Goal: Information Seeking & Learning: Find specific fact

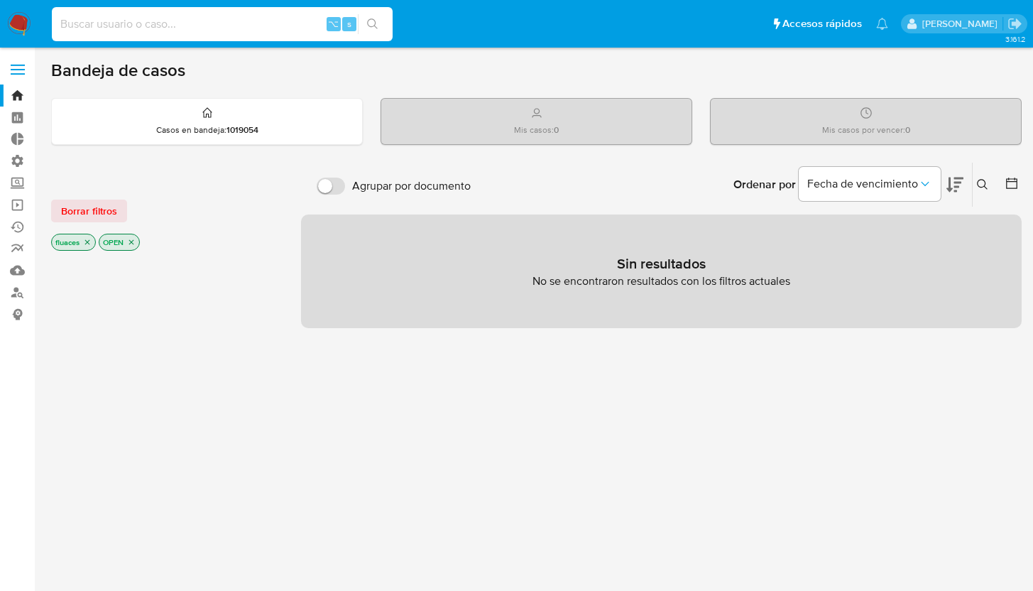
click at [159, 17] on input at bounding box center [222, 24] width 341 height 18
type input "ragnarokian"
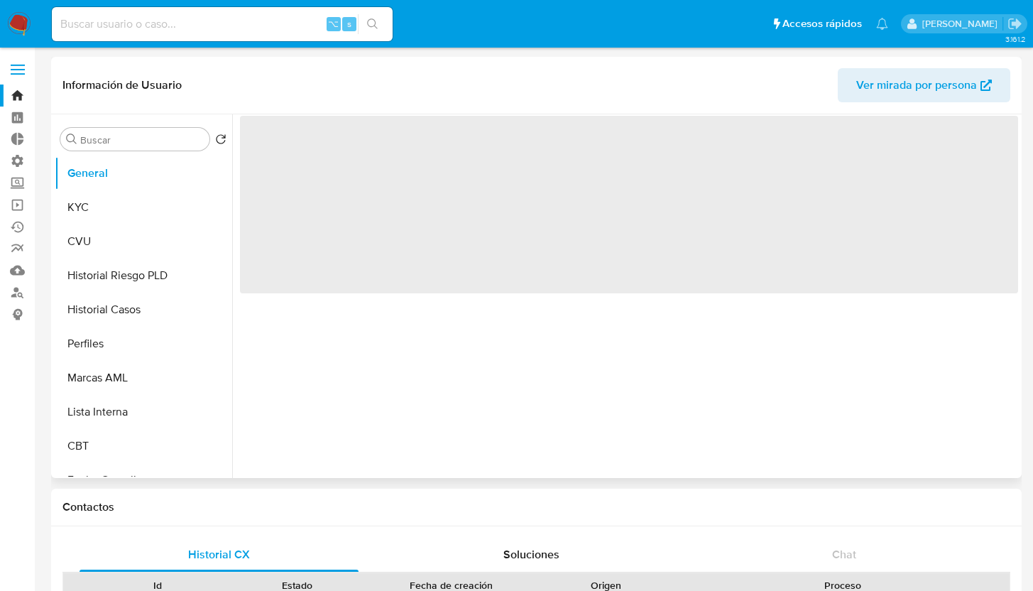
select select "10"
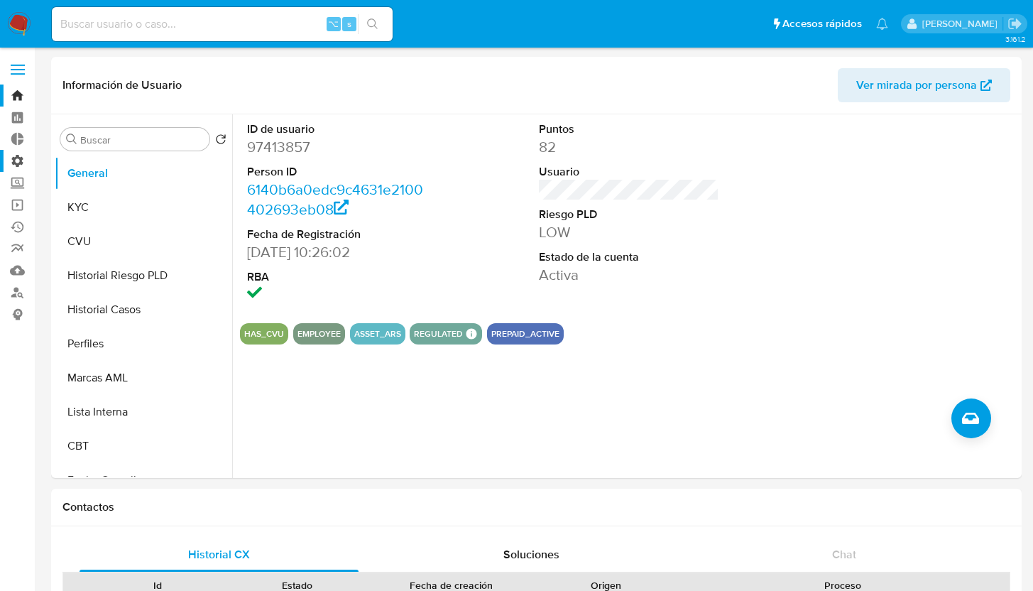
click at [23, 163] on label "Administración" at bounding box center [84, 161] width 169 height 22
click at [0, 0] on input "Administración" at bounding box center [0, 0] width 0 height 0
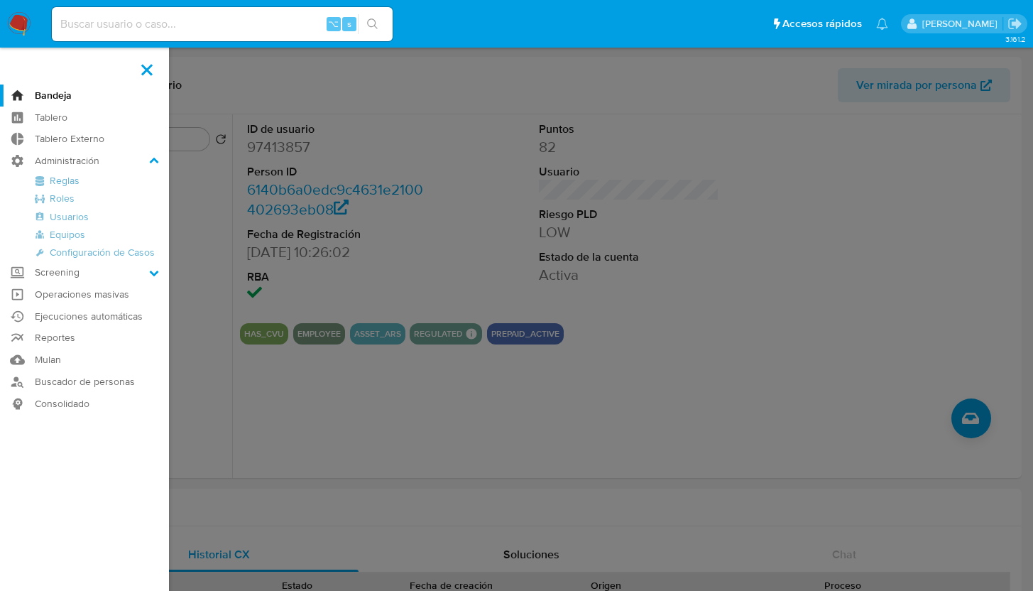
click at [276, 63] on label at bounding box center [516, 295] width 1033 height 591
click at [0, 0] on input "checkbox" at bounding box center [0, 0] width 0 height 0
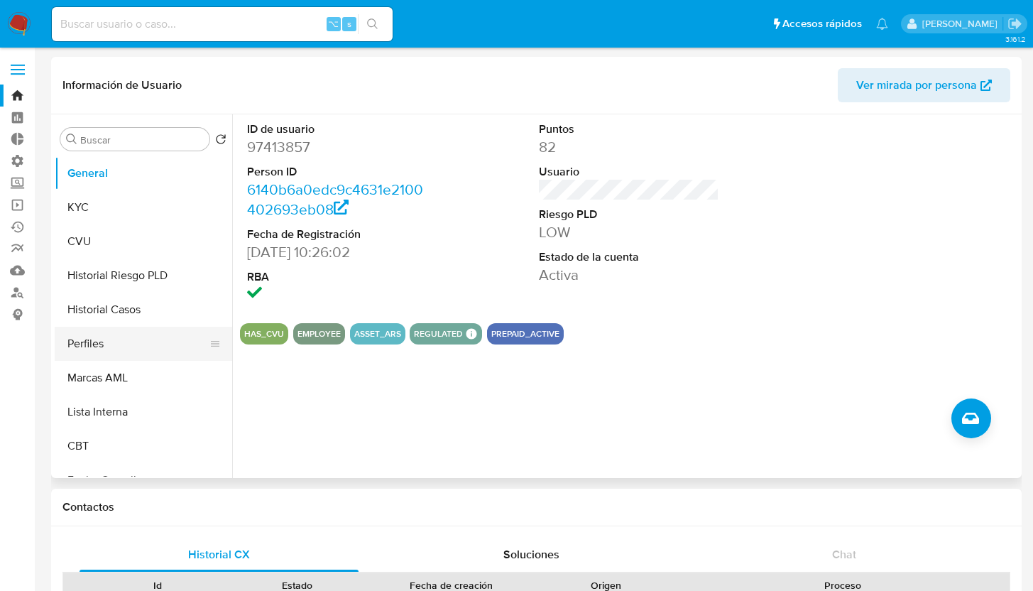
click at [126, 338] on button "Perfiles" at bounding box center [138, 344] width 166 height 34
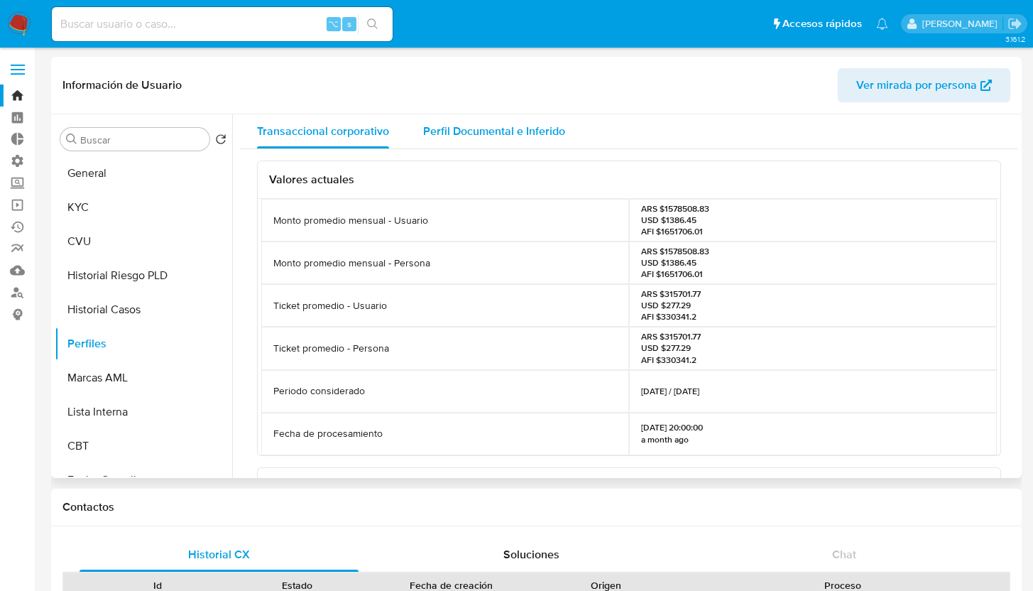
click at [474, 132] on span "Perfil Documental e Inferido" at bounding box center [494, 131] width 142 height 16
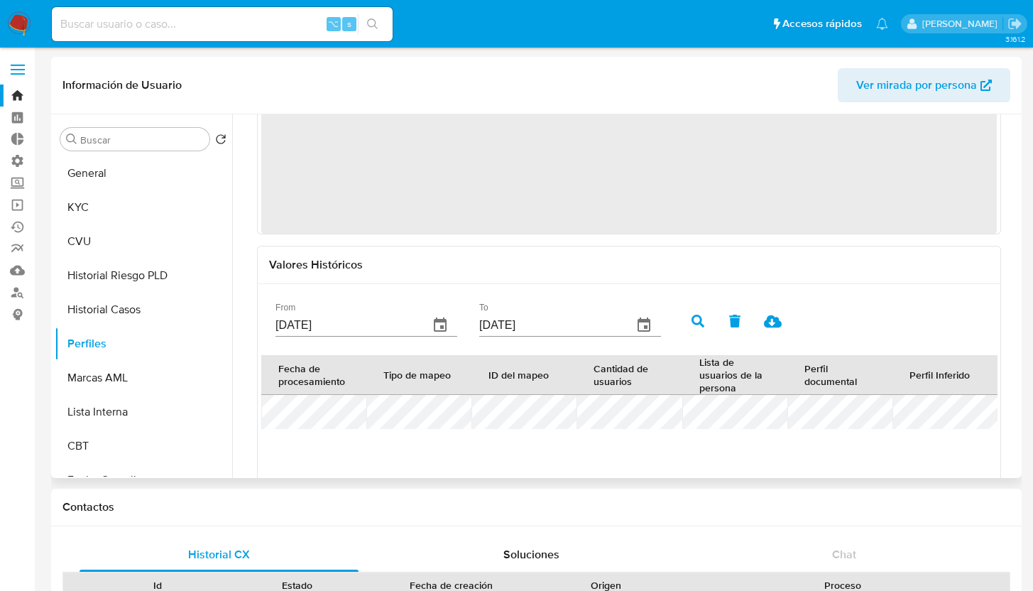
scroll to position [124, 0]
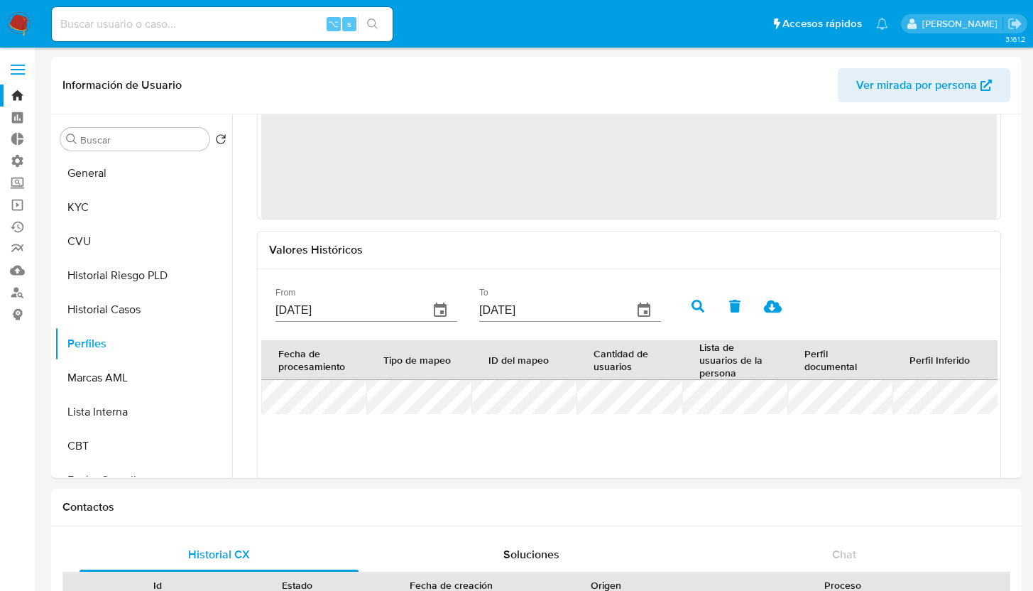
drag, startPoint x: 603, startPoint y: 485, endPoint x: 695, endPoint y: 482, distance: 91.6
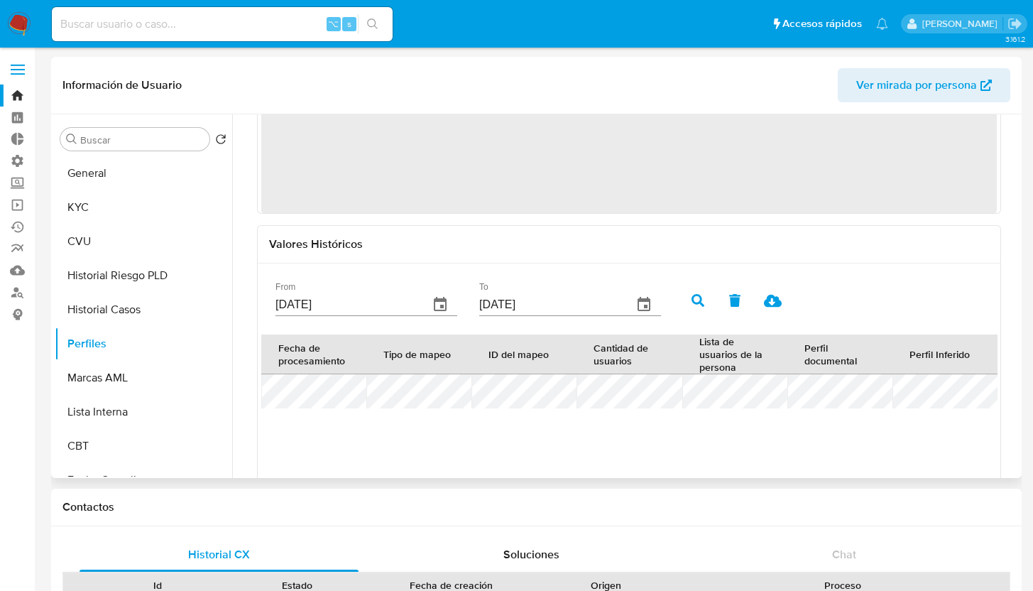
scroll to position [208, 0]
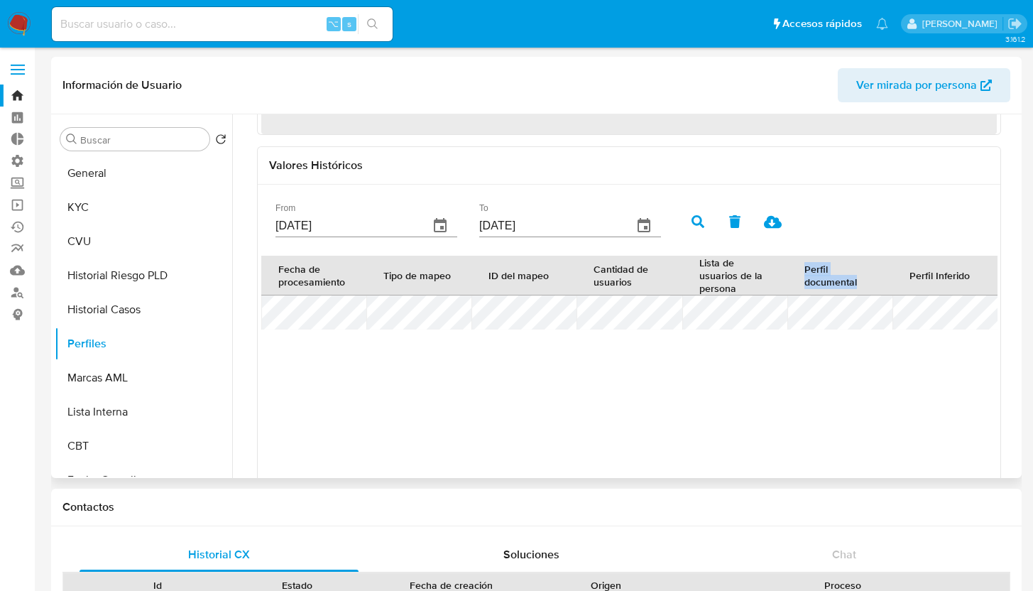
drag, startPoint x: 857, startPoint y: 289, endPoint x: 794, endPoint y: 263, distance: 67.5
click at [794, 263] on th "Perfil documental" at bounding box center [839, 276] width 105 height 40
click at [819, 263] on div "Perfil documental" at bounding box center [839, 276] width 71 height 26
click at [821, 329] on table "Fecha de procesamiento Tipo de mapeo ID del mapeo Cantidad de usuarios Lista de…" at bounding box center [629, 293] width 736 height 74
drag, startPoint x: 907, startPoint y: 269, endPoint x: 946, endPoint y: 284, distance: 41.8
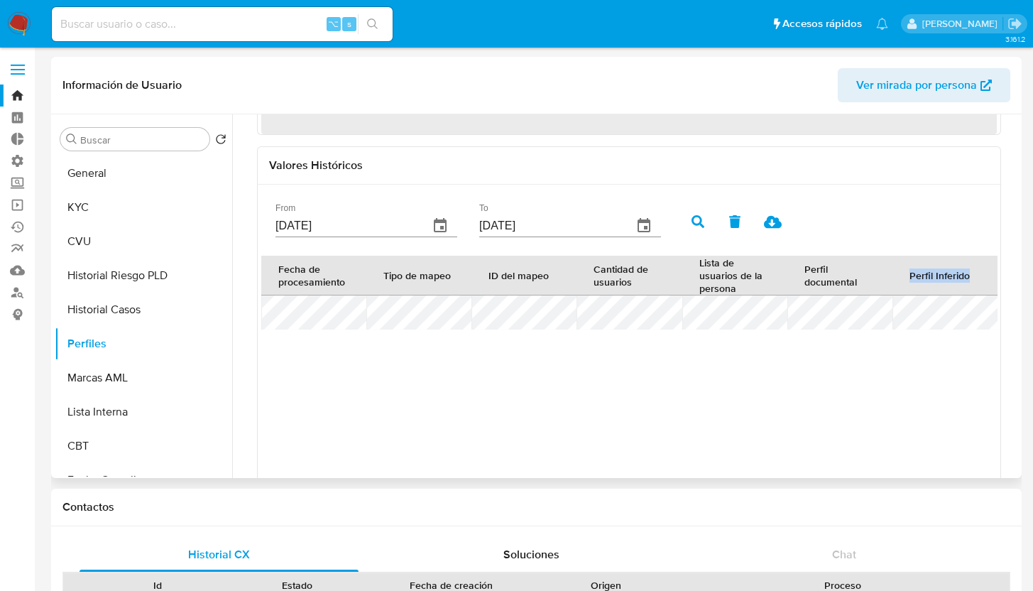
click at [946, 284] on th "Perfil Inferido" at bounding box center [944, 276] width 105 height 40
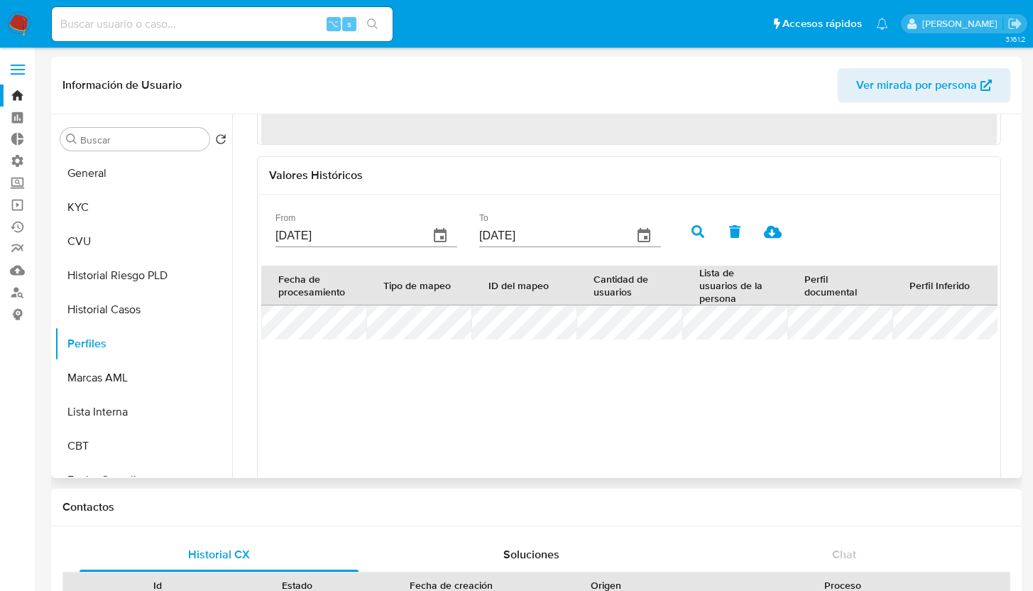
scroll to position [184, 0]
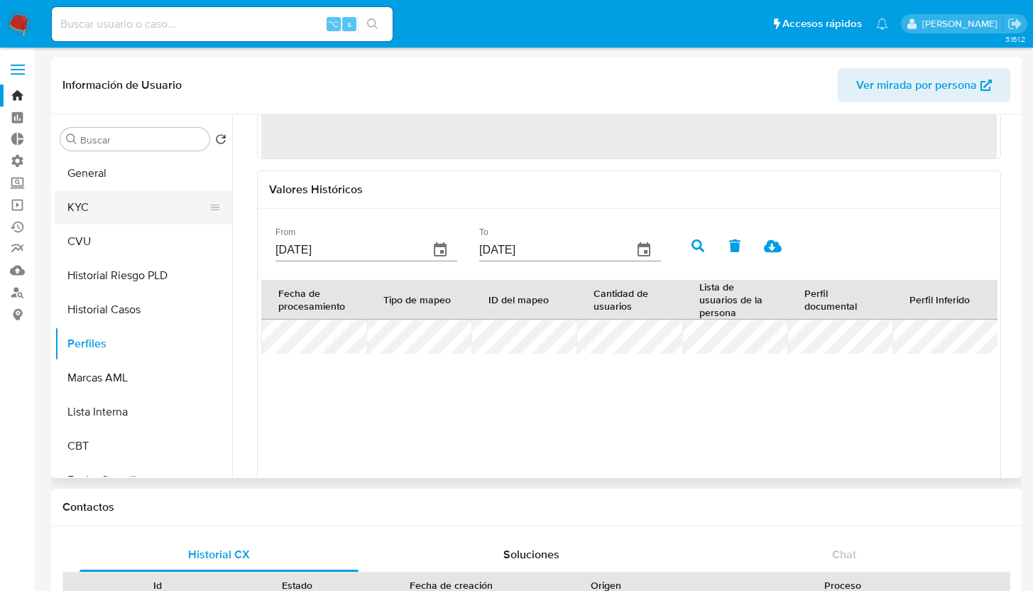
click at [143, 209] on button "KYC" at bounding box center [138, 207] width 166 height 34
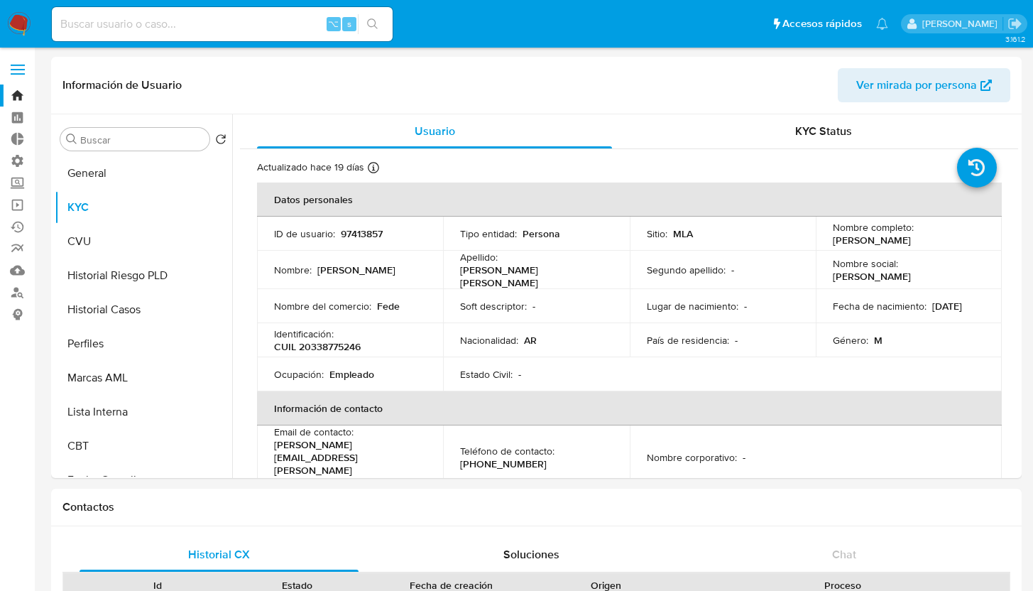
scroll to position [381, 0]
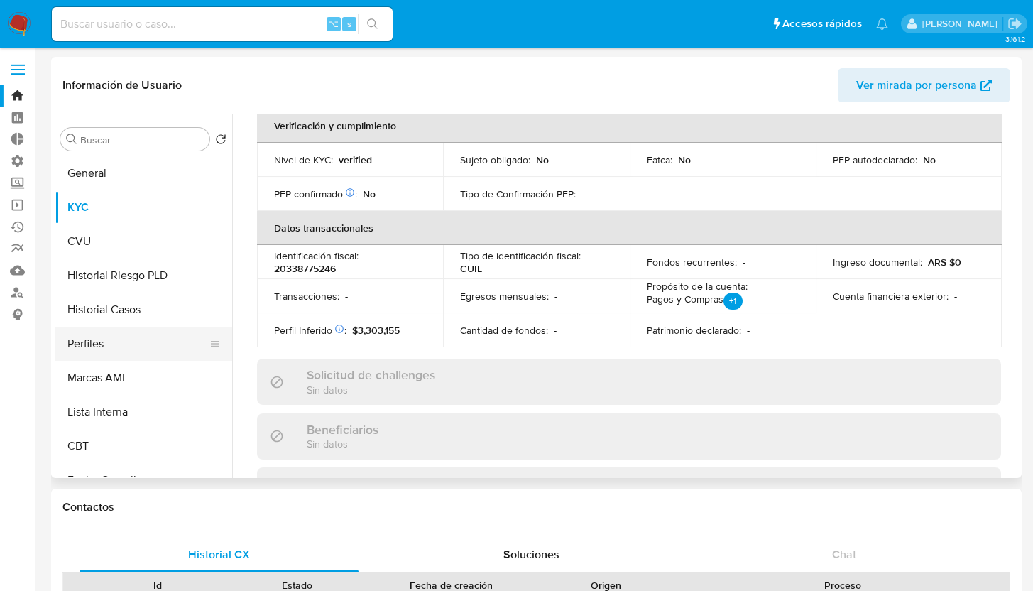
click at [114, 347] on button "Perfiles" at bounding box center [138, 344] width 166 height 34
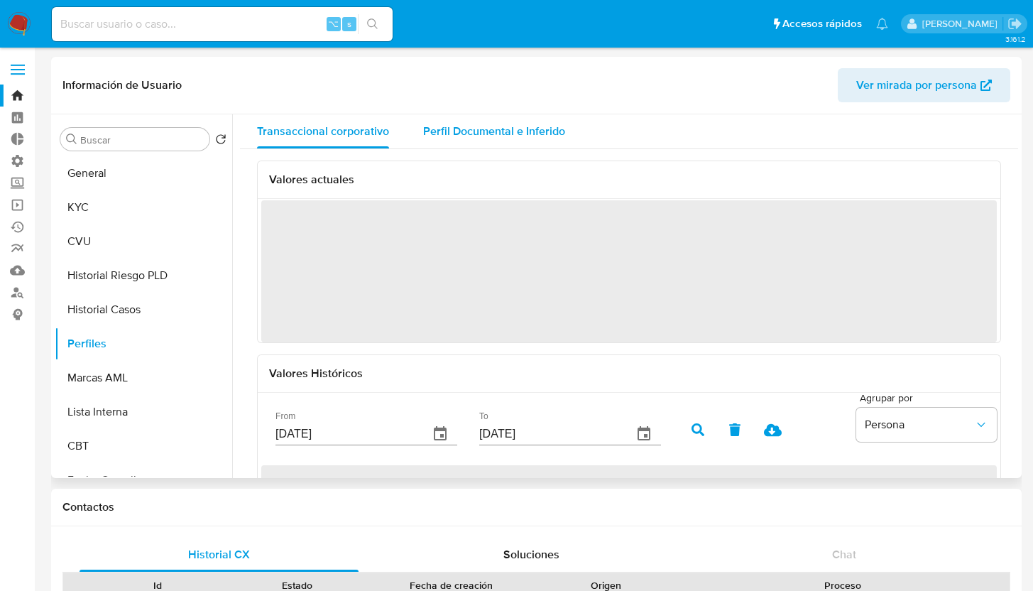
click at [511, 130] on span "Perfil Documental e Inferido" at bounding box center [494, 131] width 142 height 16
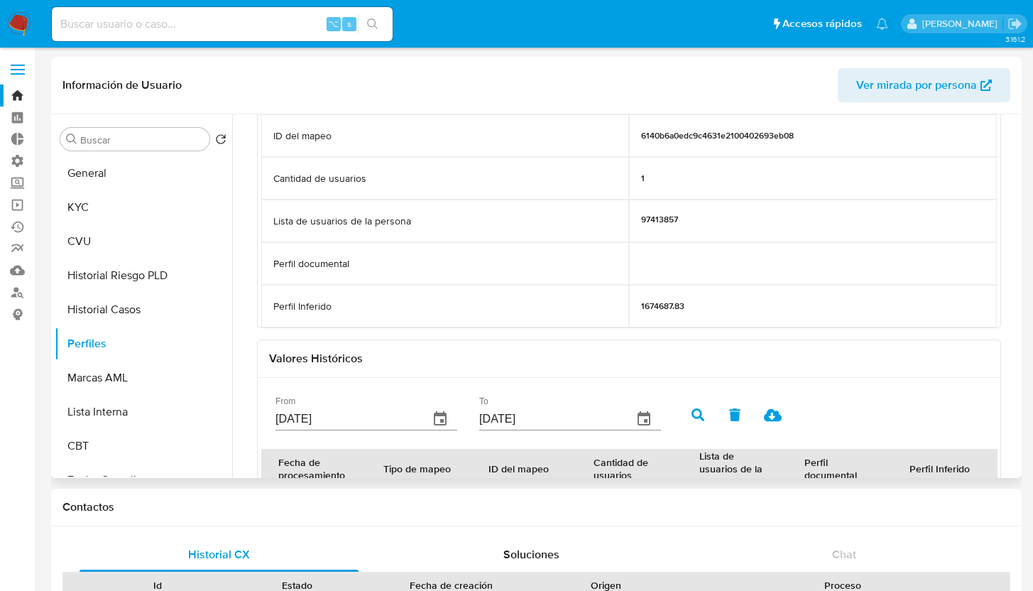
scroll to position [154, 0]
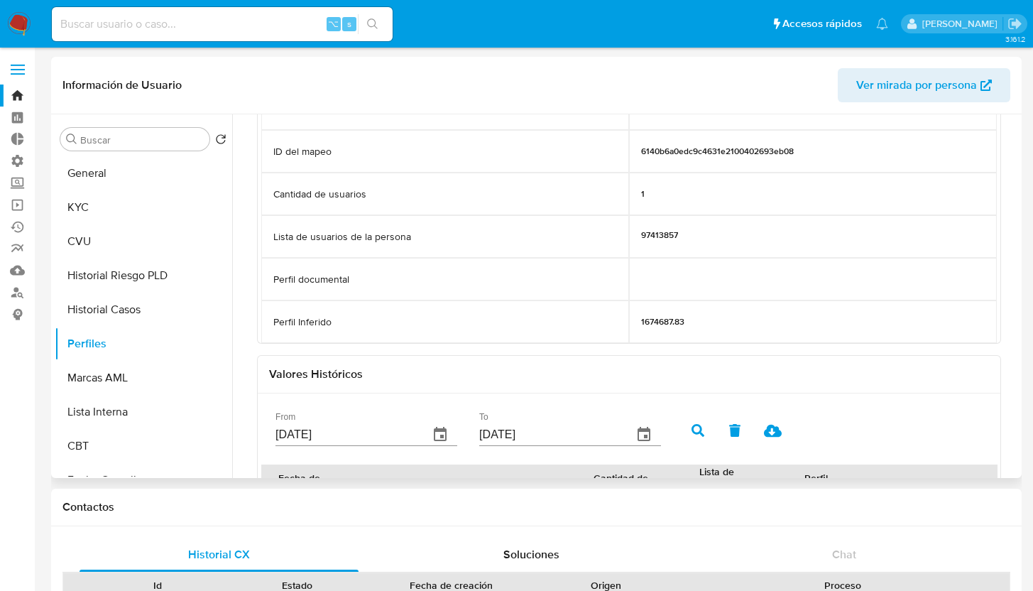
click at [665, 325] on p "1674687.83" at bounding box center [662, 321] width 43 height 11
click at [665, 324] on p "1674687.83" at bounding box center [662, 321] width 43 height 11
click at [662, 322] on p "1674687.83" at bounding box center [662, 321] width 43 height 11
drag, startPoint x: 725, startPoint y: 314, endPoint x: 612, endPoint y: 318, distance: 113.0
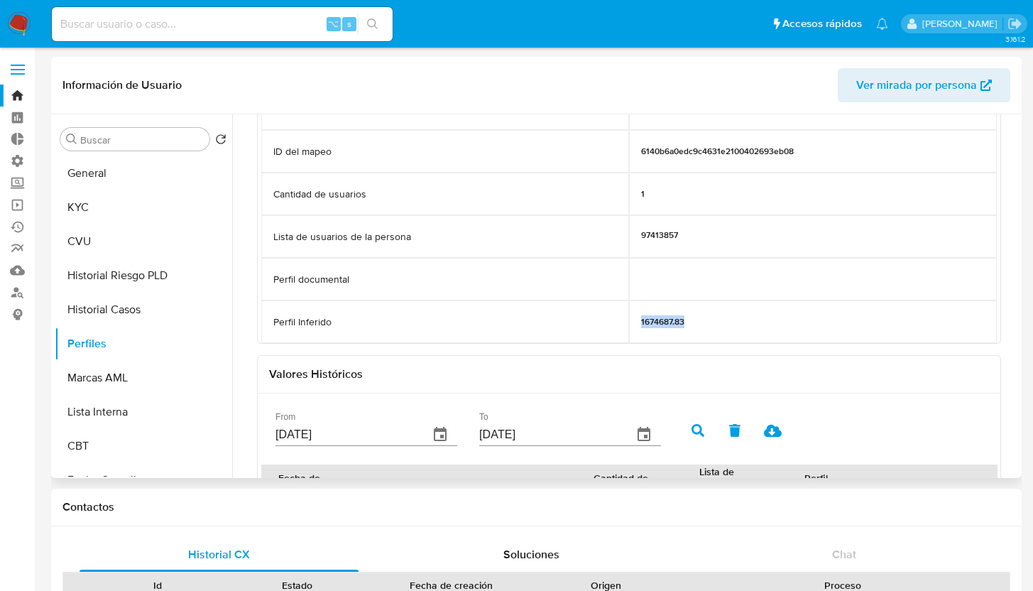
click at [610, 319] on div "Perfil Inferido 1674687.83" at bounding box center [629, 321] width 736 height 43
click at [654, 326] on p "1674687.83" at bounding box center [662, 321] width 43 height 11
click at [668, 322] on p "1674687.83" at bounding box center [662, 321] width 43 height 11
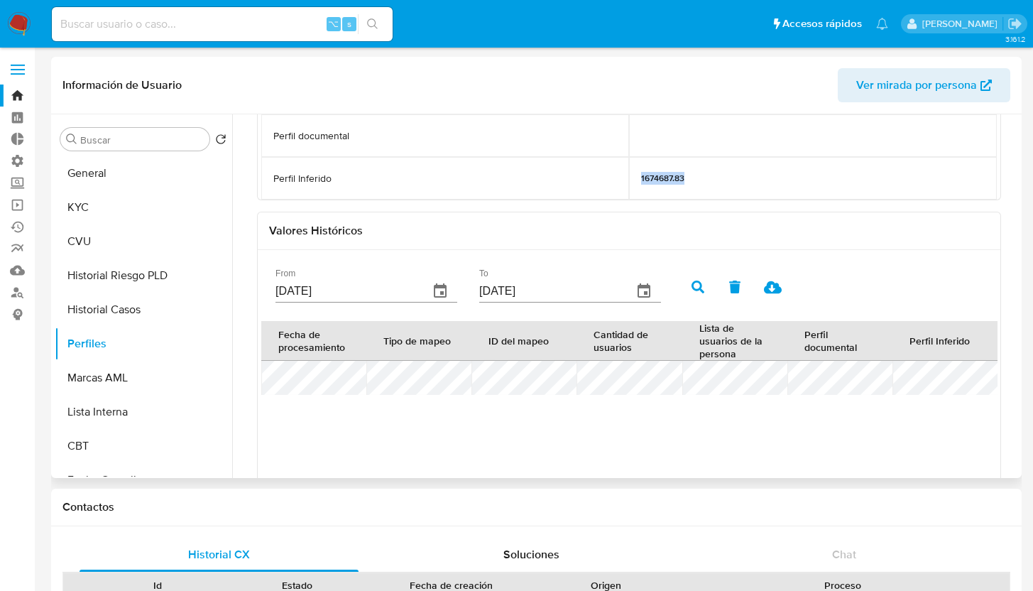
scroll to position [300, 0]
click at [880, 386] on tr at bounding box center [629, 376] width 736 height 34
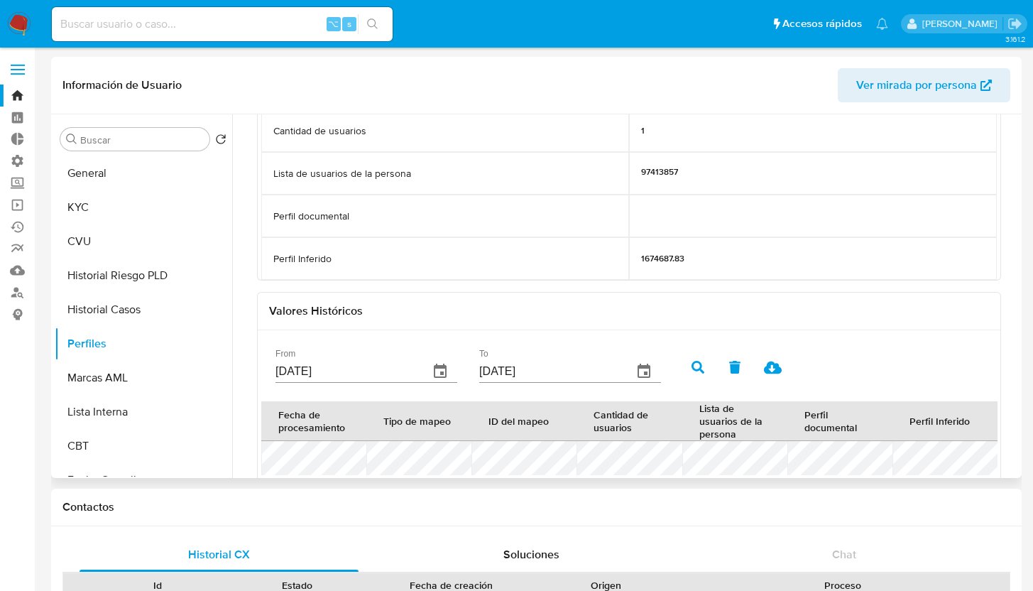
scroll to position [100, 0]
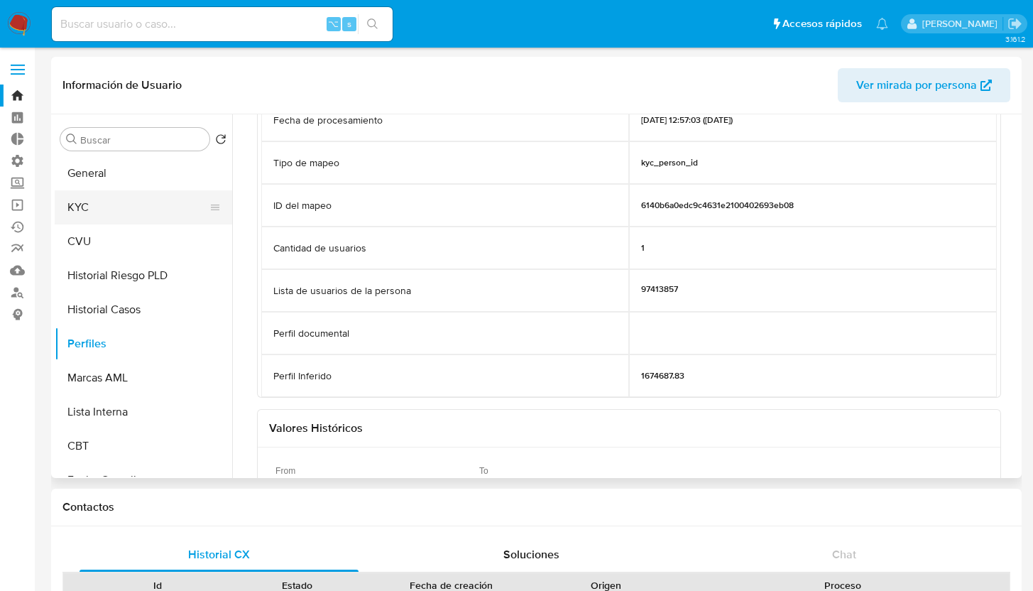
click at [143, 213] on button "KYC" at bounding box center [138, 207] width 166 height 34
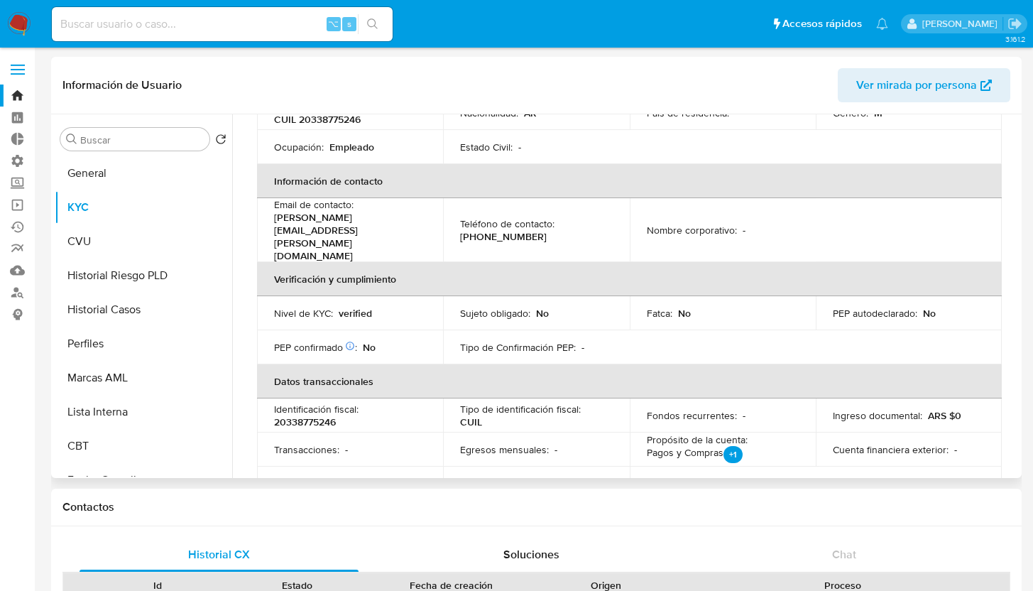
scroll to position [238, 0]
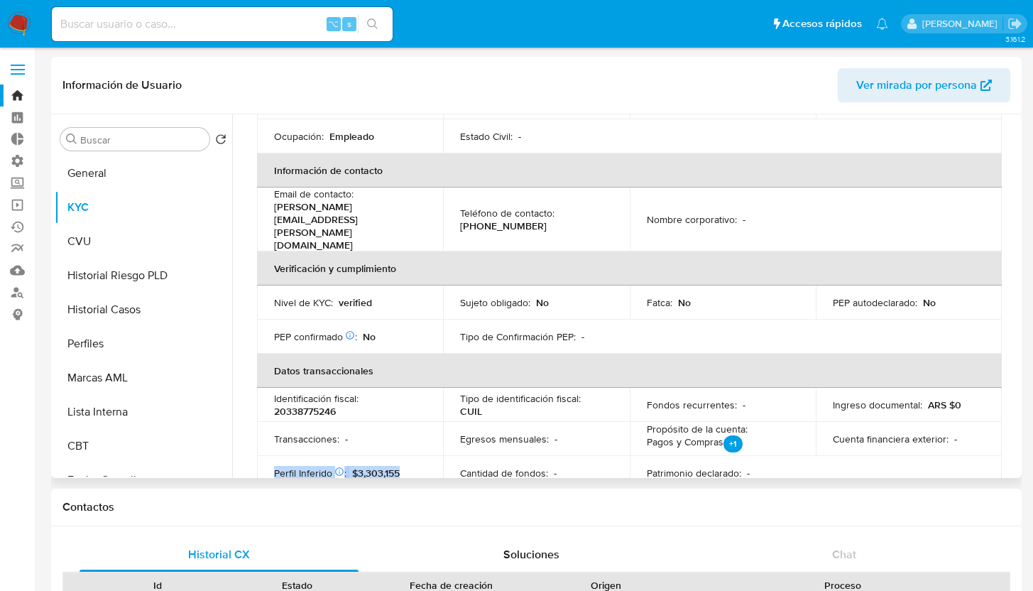
drag, startPoint x: 392, startPoint y: 439, endPoint x: 272, endPoint y: 440, distance: 120.0
click at [272, 456] on td "Perfil Inferido Éste campo indica la información de Nivel Socioeconómico del us…" at bounding box center [350, 473] width 186 height 34
click at [132, 340] on button "Perfiles" at bounding box center [138, 344] width 166 height 34
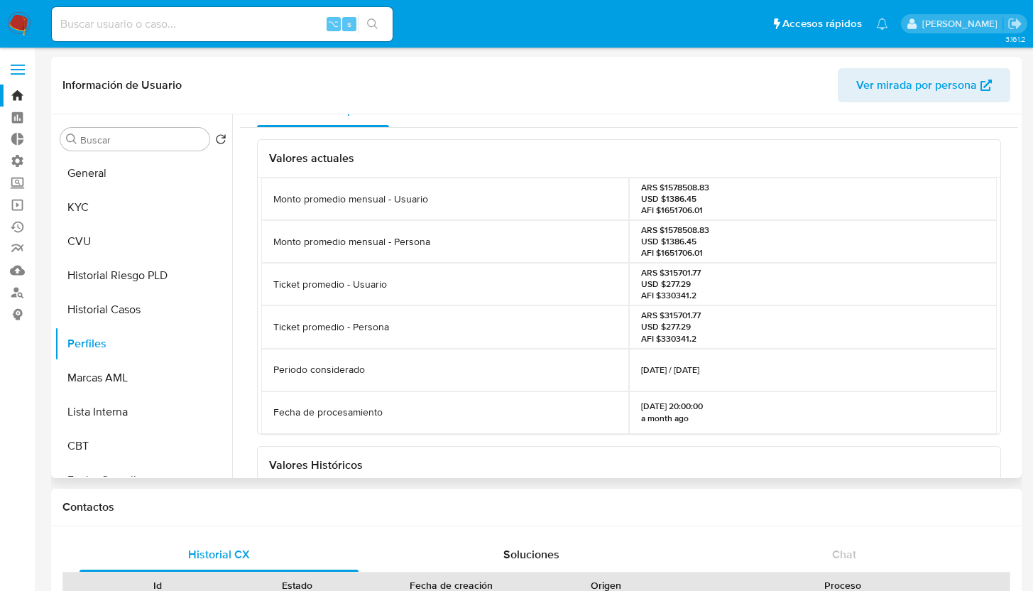
scroll to position [0, 0]
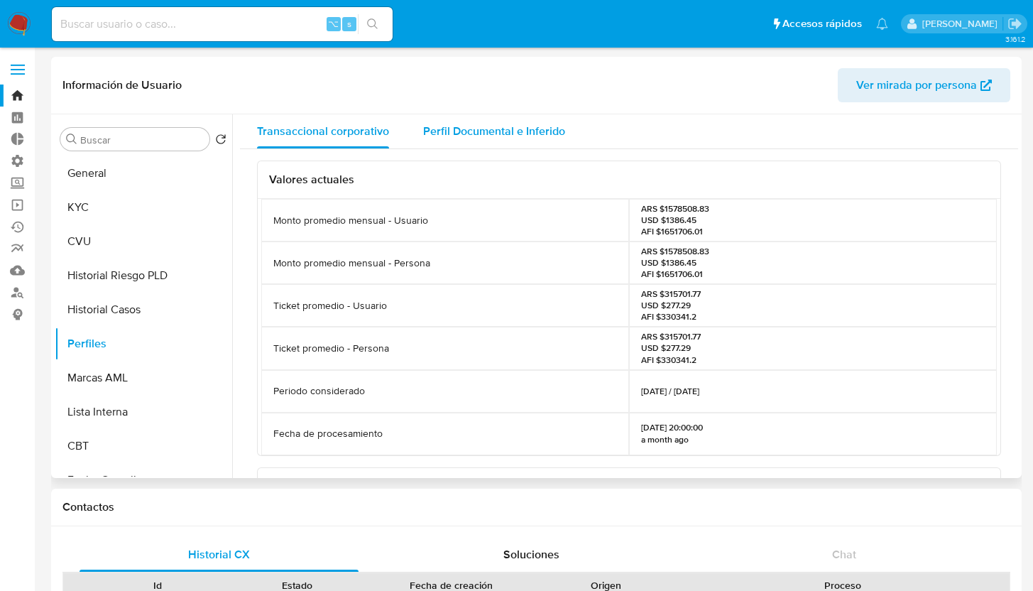
click at [474, 132] on span "Perfil Documental e Inferido" at bounding box center [494, 131] width 142 height 16
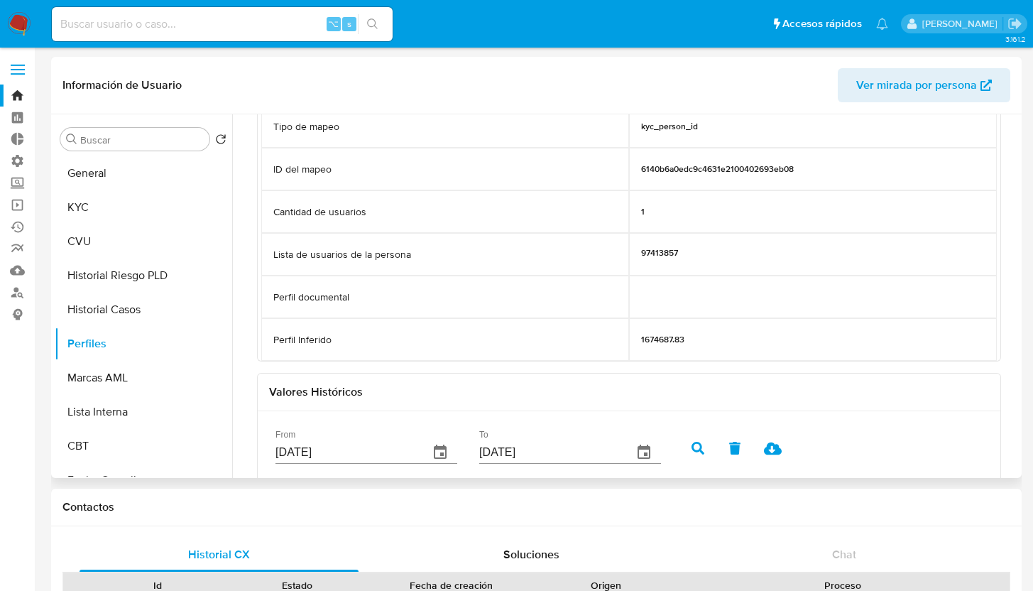
scroll to position [138, 0]
drag, startPoint x: 713, startPoint y: 339, endPoint x: 596, endPoint y: 339, distance: 116.4
click at [596, 339] on div "Perfil Inferido 1674687.83" at bounding box center [629, 338] width 736 height 43
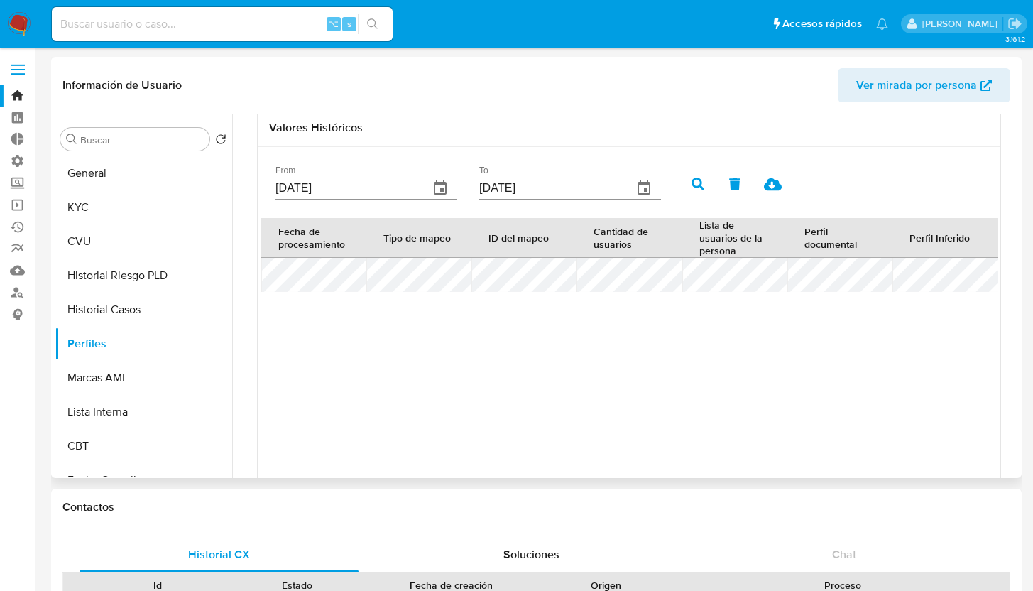
scroll to position [398, 0]
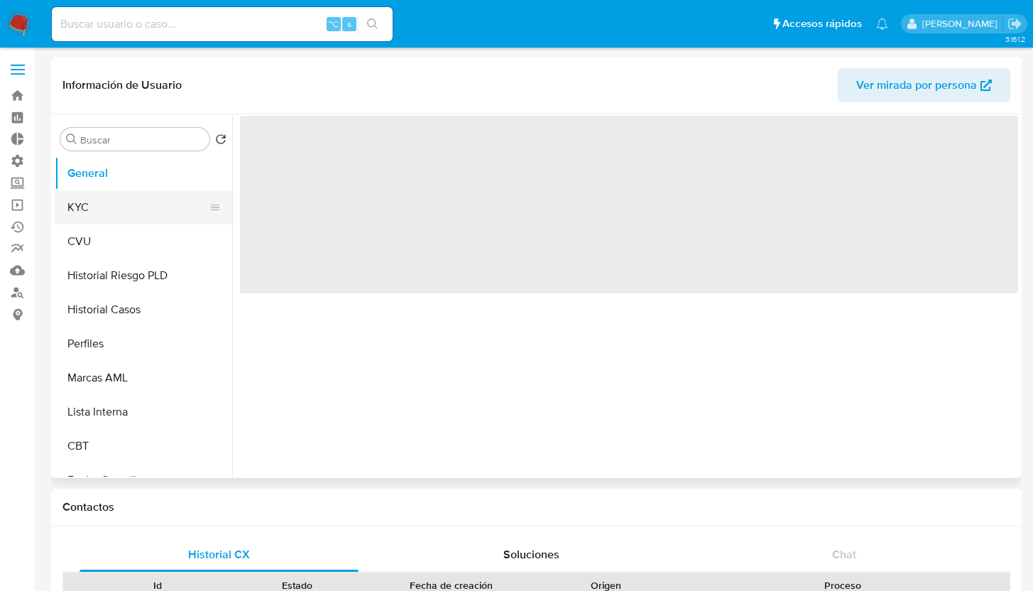
click at [115, 207] on button "KYC" at bounding box center [138, 207] width 166 height 34
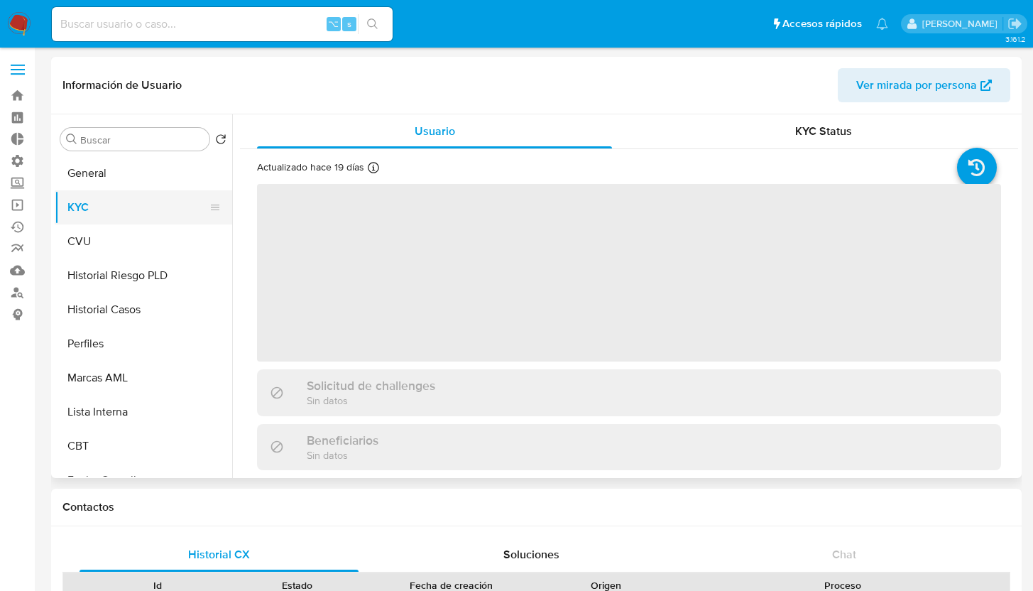
select select "10"
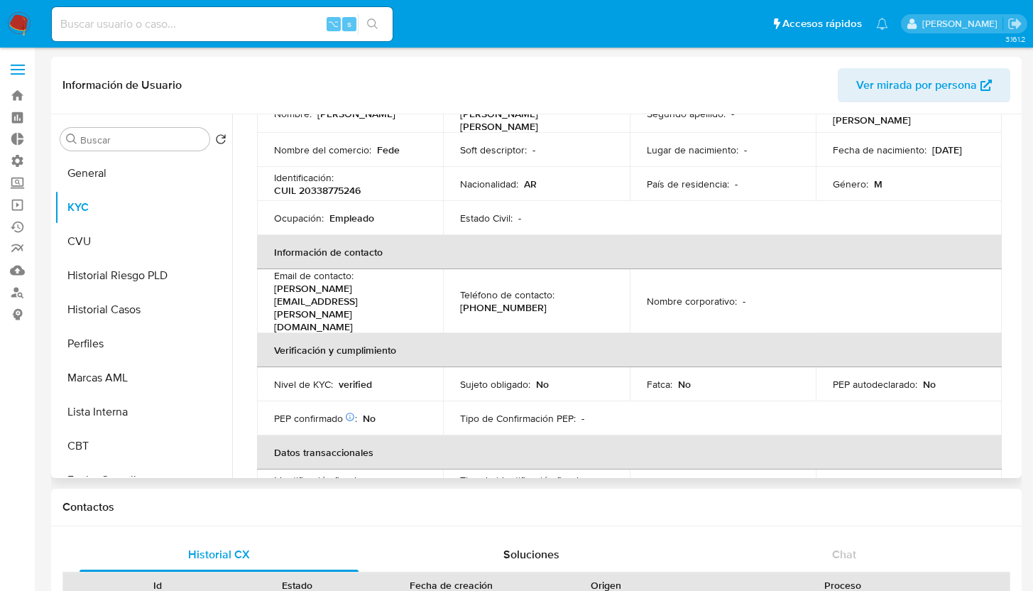
scroll to position [158, 0]
click at [410, 366] on td "Nivel de KYC : verified" at bounding box center [350, 383] width 186 height 34
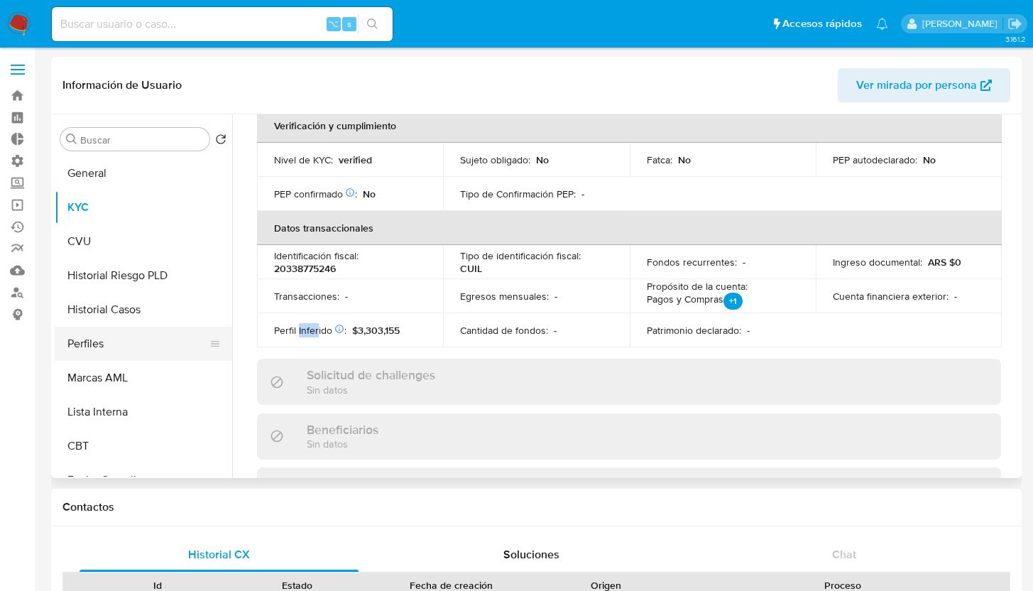
click at [144, 341] on button "Perfiles" at bounding box center [138, 344] width 166 height 34
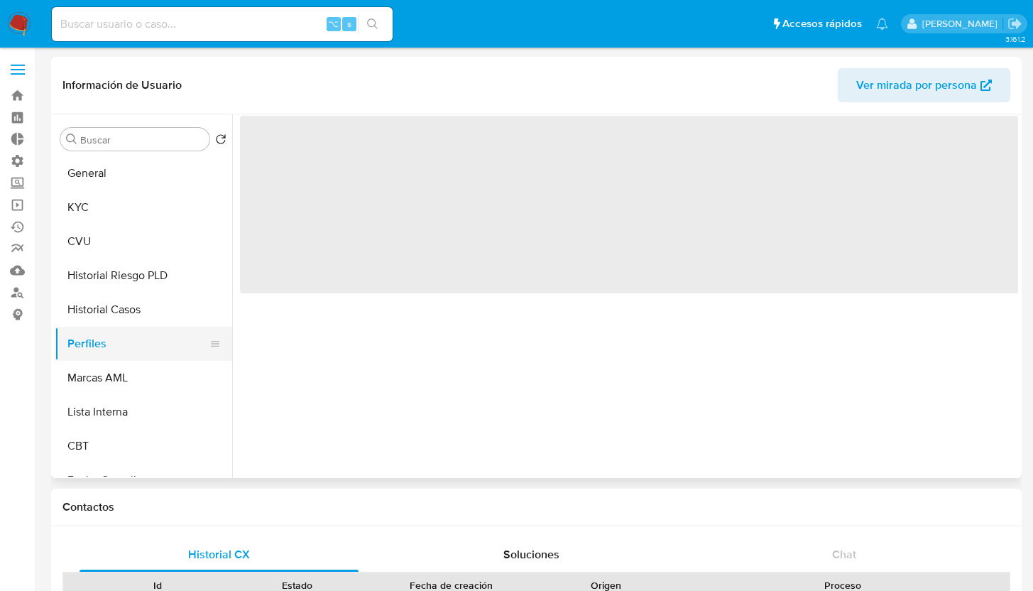
scroll to position [0, 0]
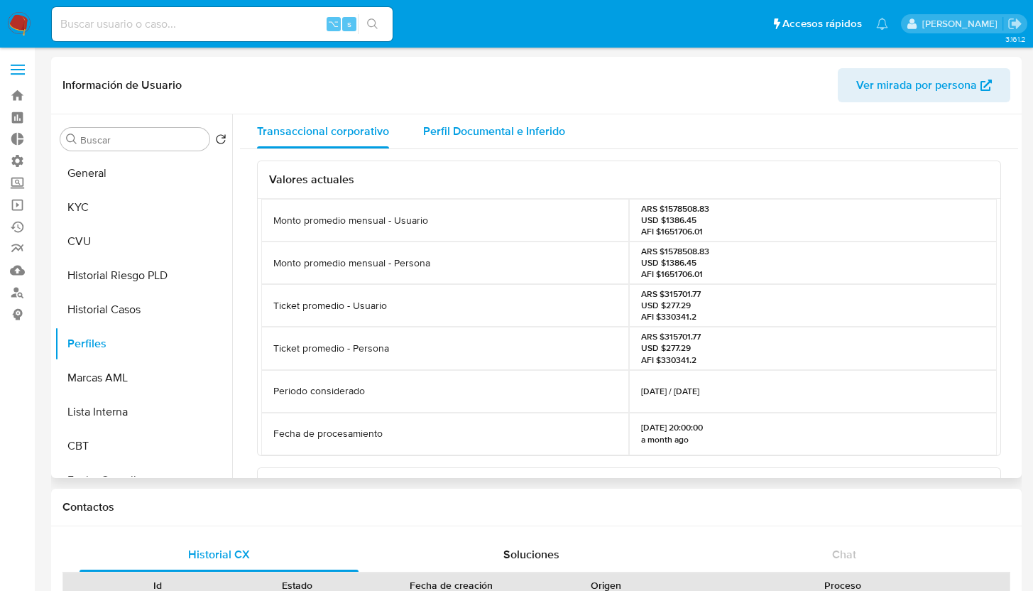
click at [479, 132] on span "Perfil Documental e Inferido" at bounding box center [494, 131] width 142 height 16
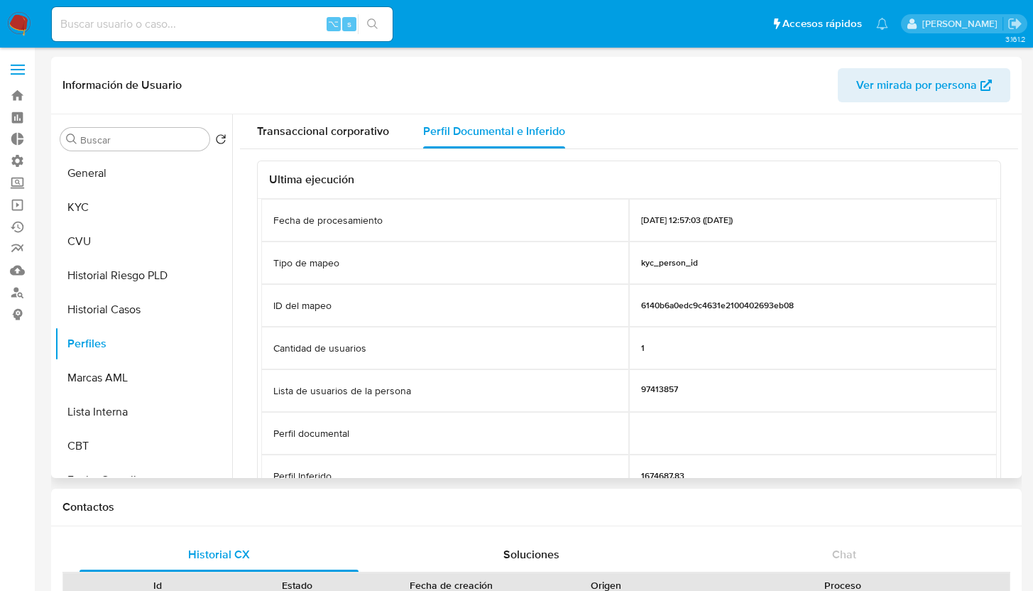
scroll to position [3, 0]
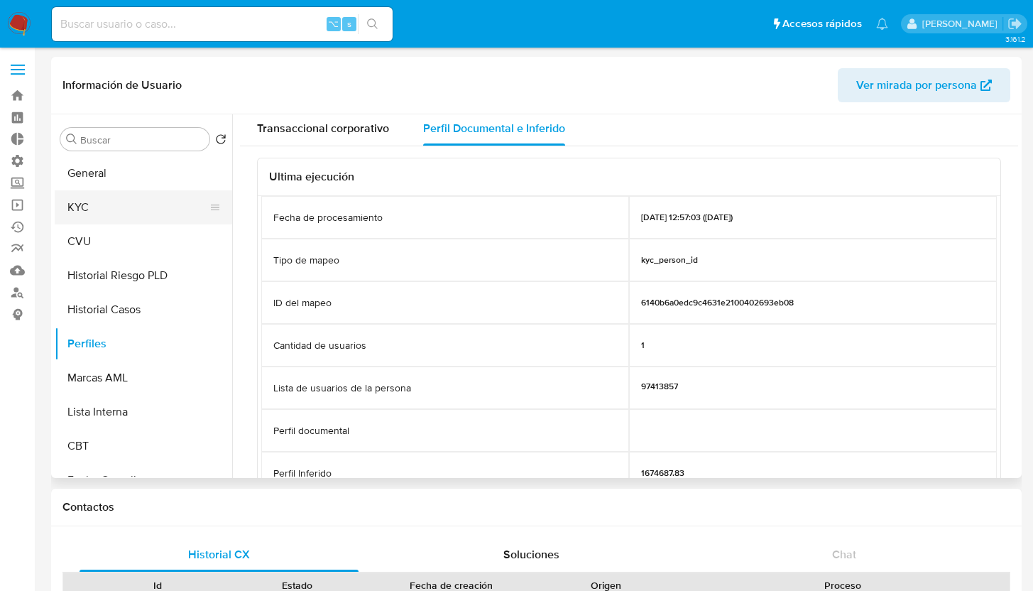
click at [117, 209] on button "KYC" at bounding box center [138, 207] width 166 height 34
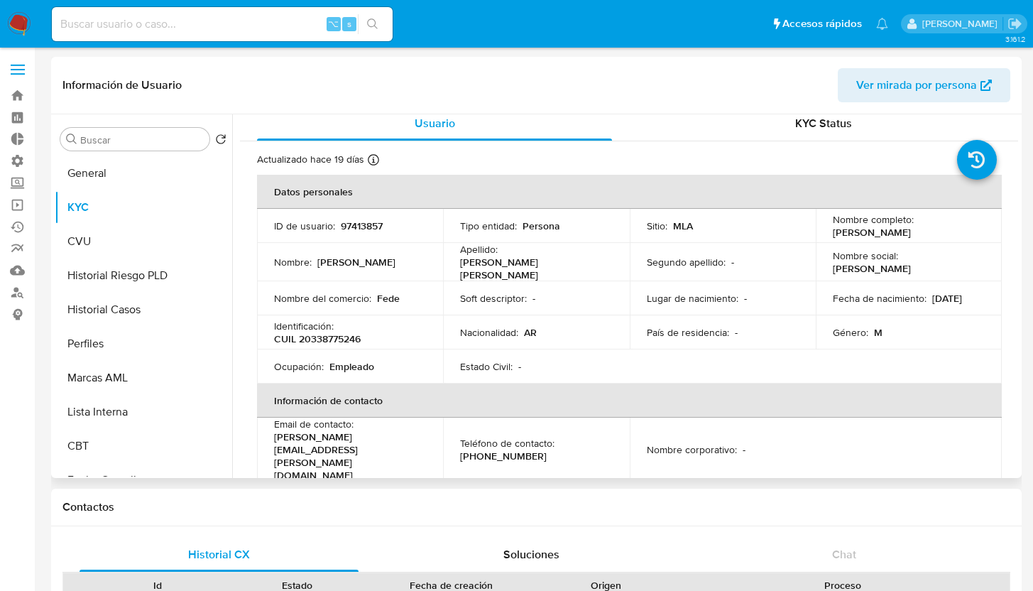
scroll to position [9, 0]
click at [116, 337] on button "Perfiles" at bounding box center [138, 344] width 166 height 34
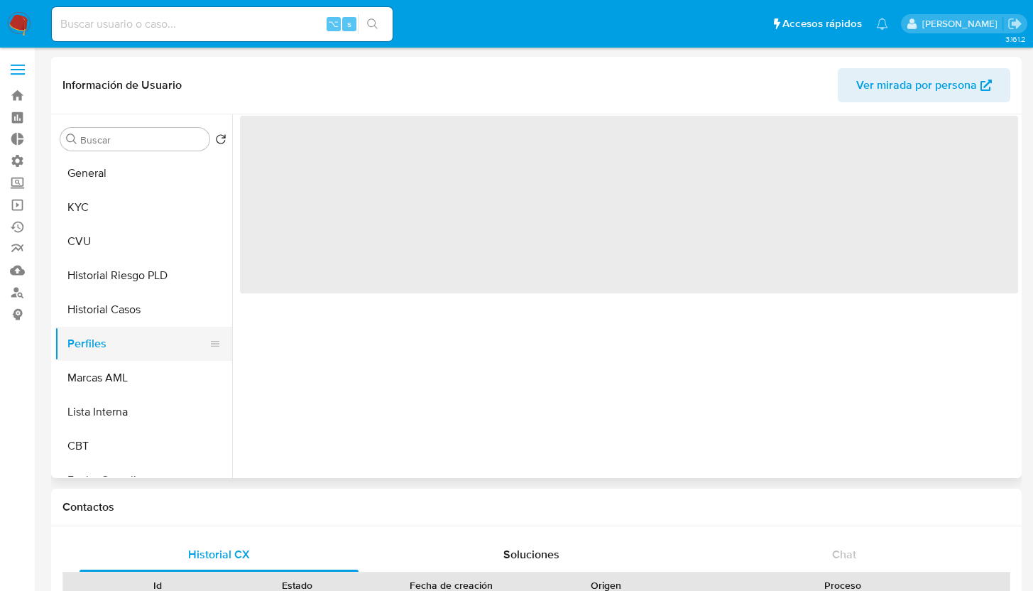
scroll to position [0, 0]
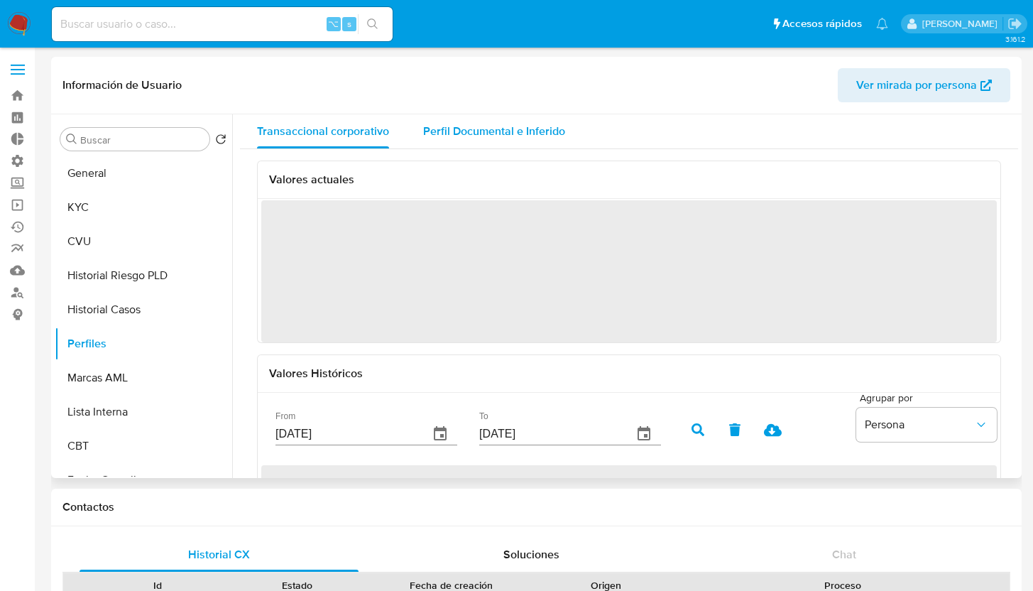
click at [471, 135] on span "Perfil Documental e Inferido" at bounding box center [494, 131] width 142 height 16
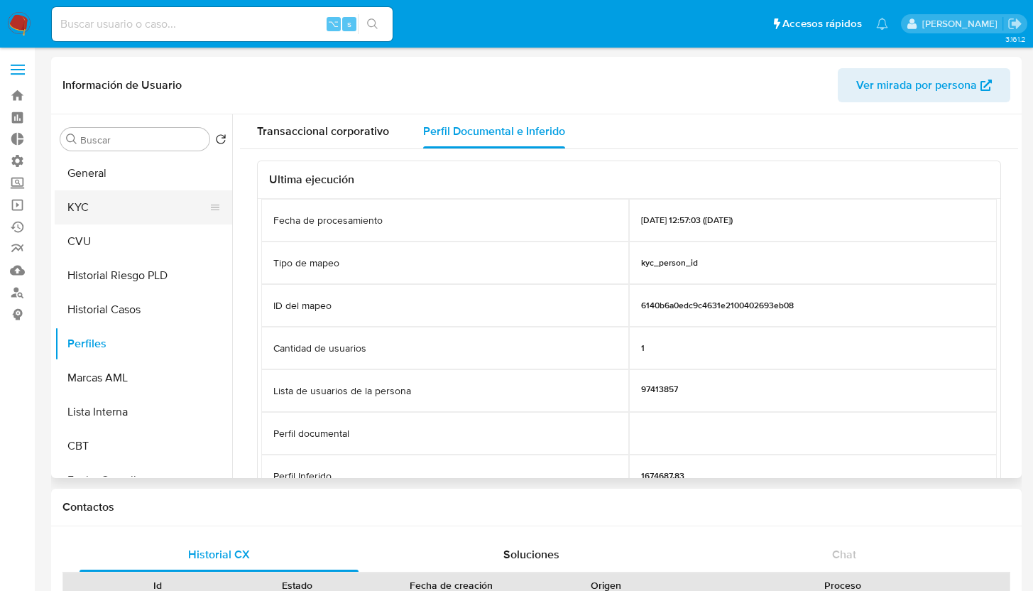
click at [104, 211] on button "KYC" at bounding box center [138, 207] width 166 height 34
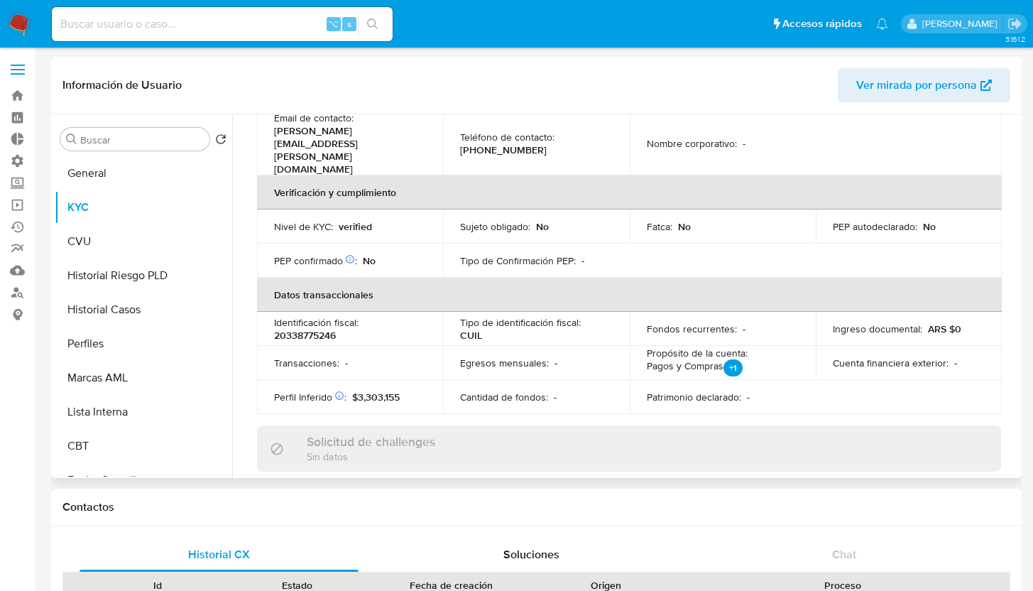
scroll to position [336, 0]
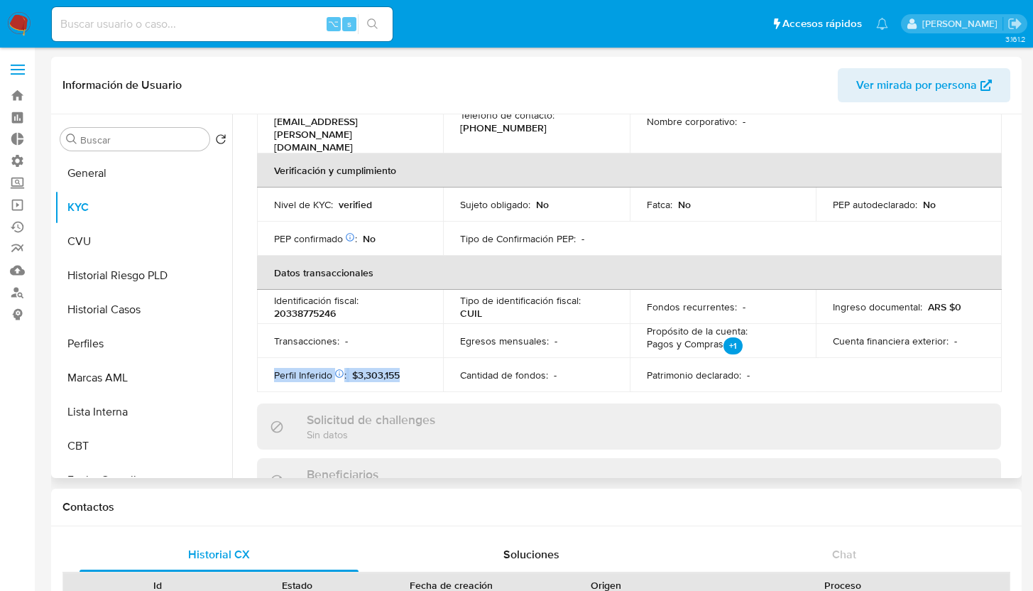
drag, startPoint x: 409, startPoint y: 338, endPoint x: 267, endPoint y: 340, distance: 142.0
click at [268, 358] on td "Perfil Inferido Éste campo indica la información de Nivel Socioeconómico del us…" at bounding box center [350, 375] width 186 height 34
click at [267, 358] on td "Perfil Inferido Éste campo indica la información de Nivel Socioeconómico del us…" at bounding box center [350, 375] width 186 height 34
drag, startPoint x: 267, startPoint y: 340, endPoint x: 411, endPoint y: 348, distance: 144.3
click at [411, 358] on td "Perfil Inferido Éste campo indica la información de Nivel Socioeconómico del us…" at bounding box center [350, 375] width 186 height 34
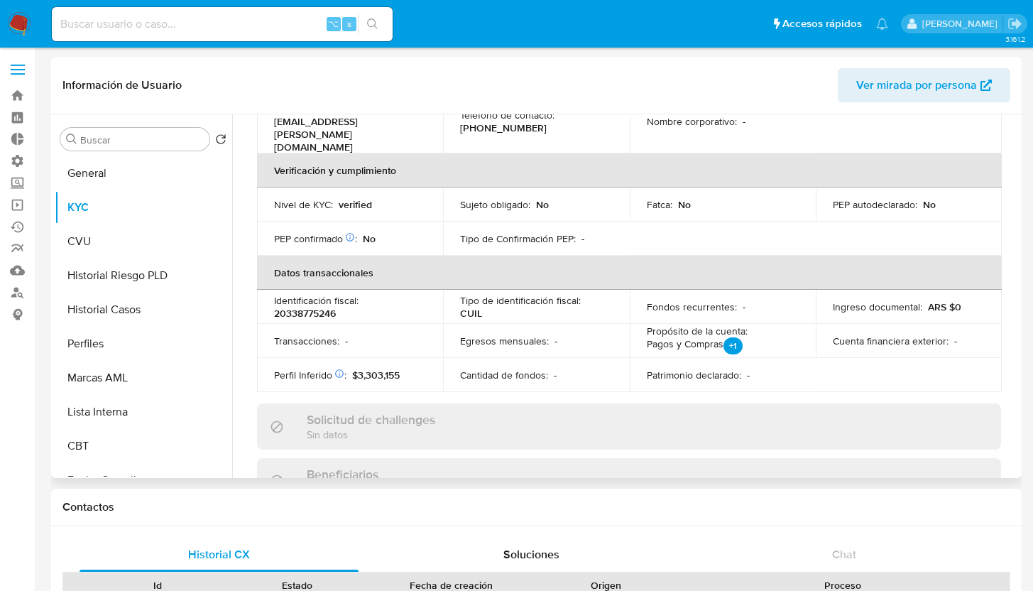
click at [410, 358] on td "Perfil Inferido Éste campo indica la información de Nivel Socioeconómico del us…" at bounding box center [350, 375] width 186 height 34
drag, startPoint x: 415, startPoint y: 341, endPoint x: 268, endPoint y: 340, distance: 147.7
click at [268, 358] on td "Perfil Inferido Éste campo indica la información de Nivel Socioeconómico del us…" at bounding box center [350, 375] width 186 height 34
click at [418, 368] on div "Perfil Inferido Éste campo indica la información de Nivel Socioeconómico del us…" at bounding box center [350, 374] width 152 height 13
click at [390, 368] on span "$3,303,155" at bounding box center [376, 375] width 48 height 14
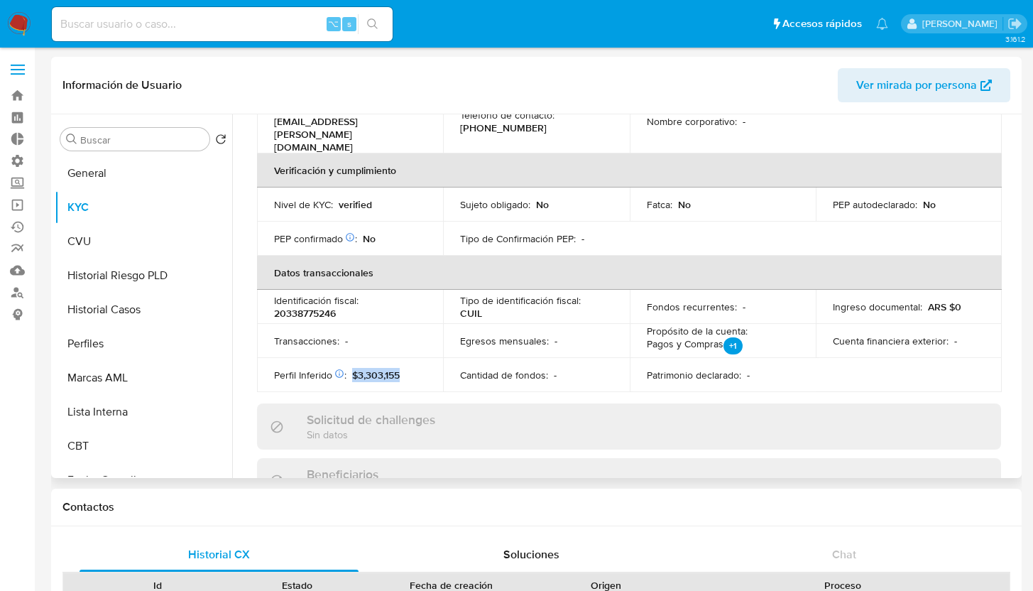
drag, startPoint x: 415, startPoint y: 342, endPoint x: 353, endPoint y: 339, distance: 62.5
click at [353, 368] on div "Perfil Inferido Éste campo indica la información de Nivel Socioeconómico del us…" at bounding box center [350, 374] width 152 height 13
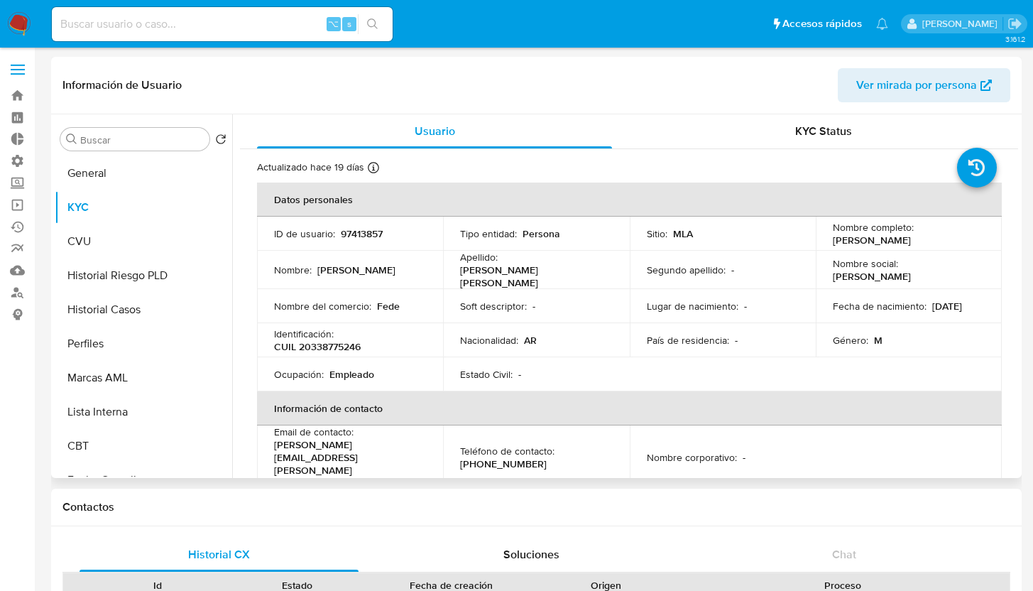
scroll to position [0, 0]
click at [879, 87] on span "Ver mirada por persona" at bounding box center [916, 85] width 121 height 34
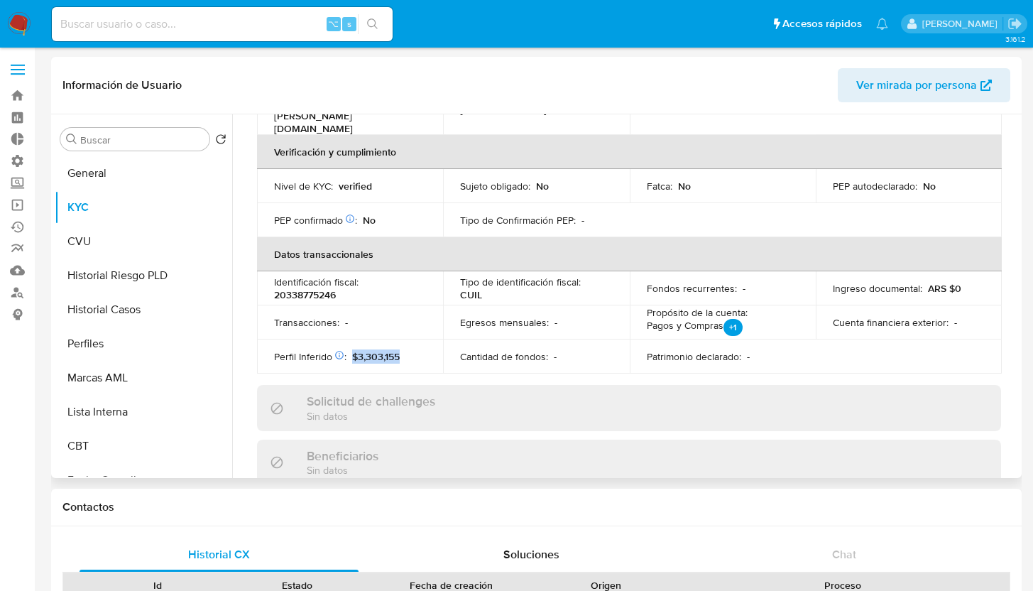
scroll to position [354, 0]
click at [450, 339] on td "Cantidad de fondos : -" at bounding box center [536, 356] width 186 height 34
drag, startPoint x: 953, startPoint y: 255, endPoint x: 825, endPoint y: 253, distance: 128.5
click at [825, 271] on td "Ingreso documental : ARS $0" at bounding box center [909, 288] width 186 height 34
click at [946, 282] on p "ARS $0" at bounding box center [944, 288] width 33 height 13
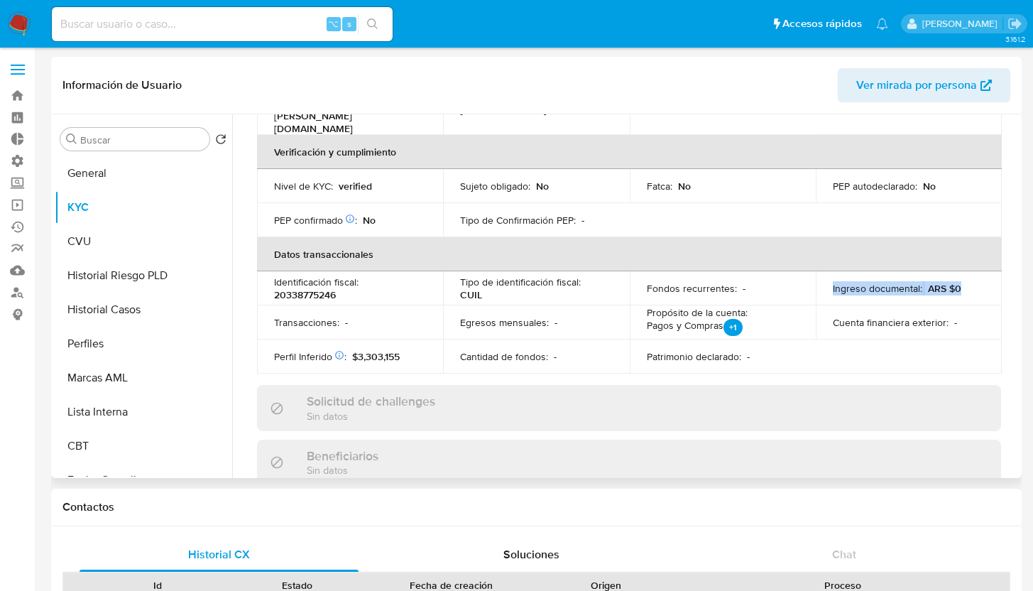
drag, startPoint x: 972, startPoint y: 253, endPoint x: 826, endPoint y: 251, distance: 145.6
click at [826, 271] on td "Ingreso documental : ARS $0" at bounding box center [909, 288] width 186 height 34
click at [923, 305] on td "Cuenta financiera exterior : -" at bounding box center [909, 322] width 186 height 34
drag, startPoint x: 974, startPoint y: 253, endPoint x: 827, endPoint y: 257, distance: 147.0
click at [827, 271] on td "Ingreso documental : ARS $0" at bounding box center [909, 288] width 186 height 34
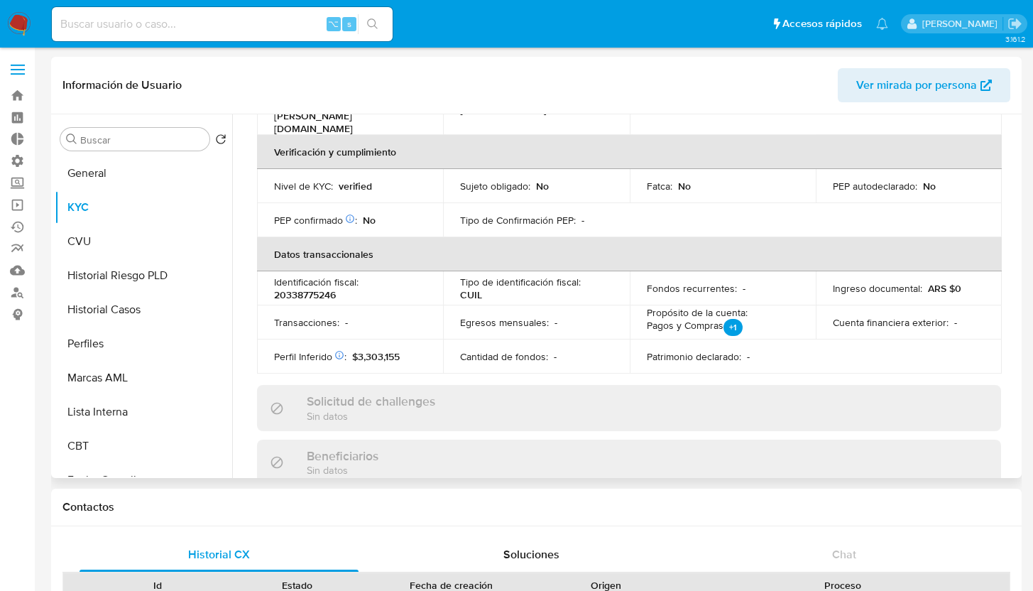
click at [868, 385] on div "Solicitud de challenges Sin datos" at bounding box center [629, 408] width 744 height 46
click at [961, 282] on div "Ingreso documental : ARS $0" at bounding box center [909, 288] width 152 height 13
drag, startPoint x: 953, startPoint y: 258, endPoint x: 815, endPoint y: 257, distance: 138.5
click at [816, 271] on td "Ingreso documental : ARS $0" at bounding box center [909, 288] width 186 height 34
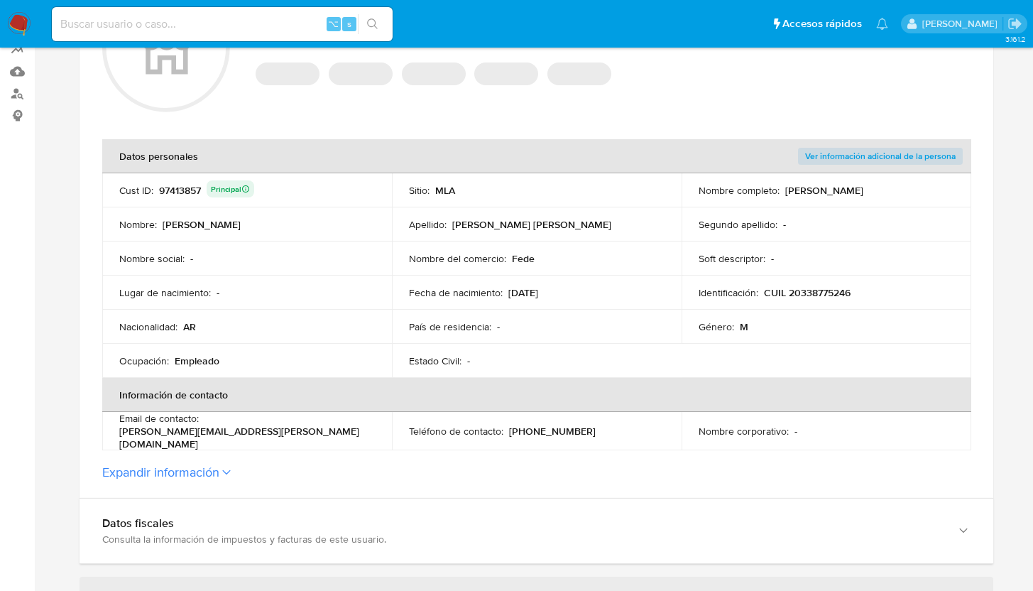
scroll to position [206, 0]
